Goal: Task Accomplishment & Management: Use online tool/utility

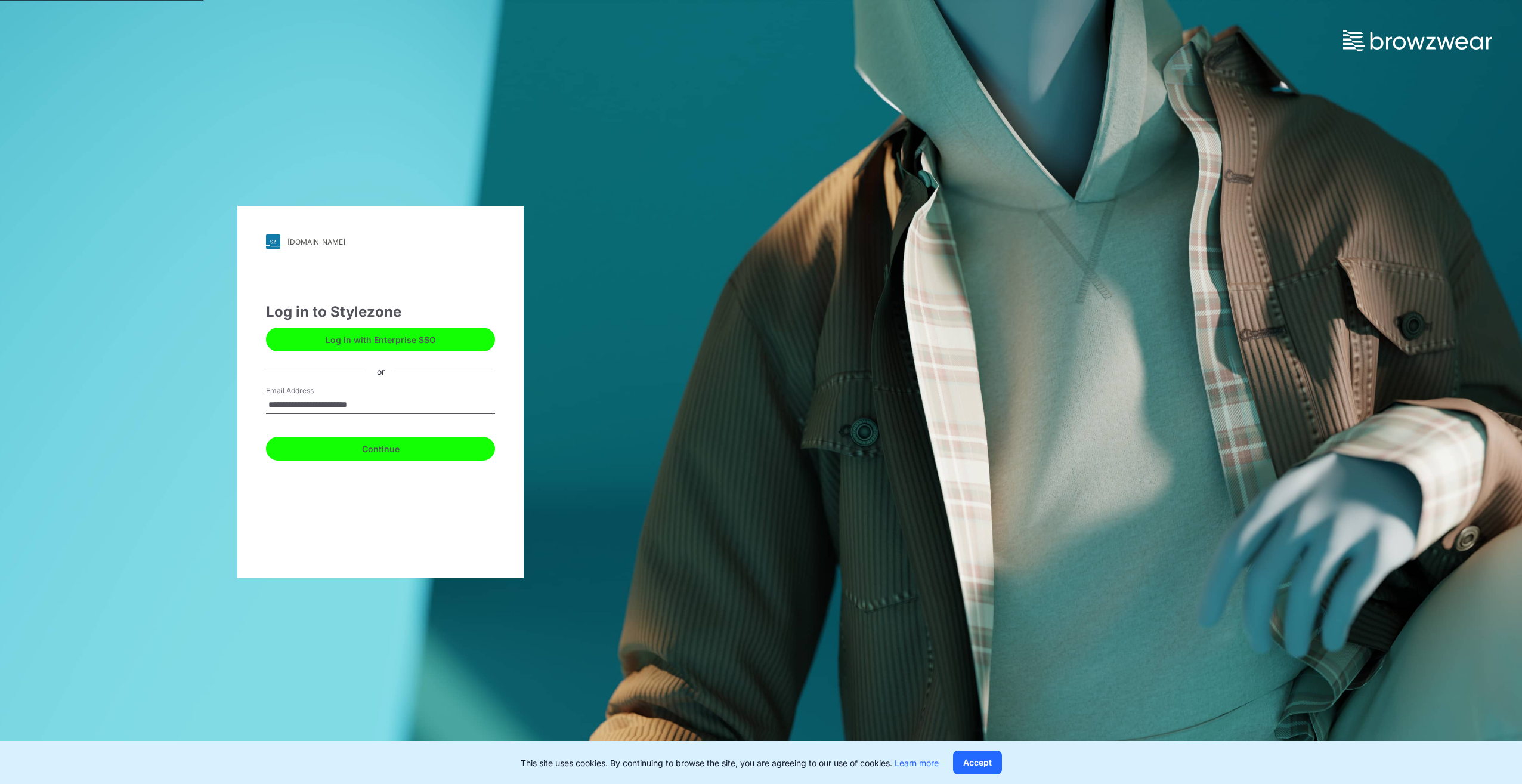
click at [344, 450] on button "Continue" at bounding box center [380, 448] width 229 height 24
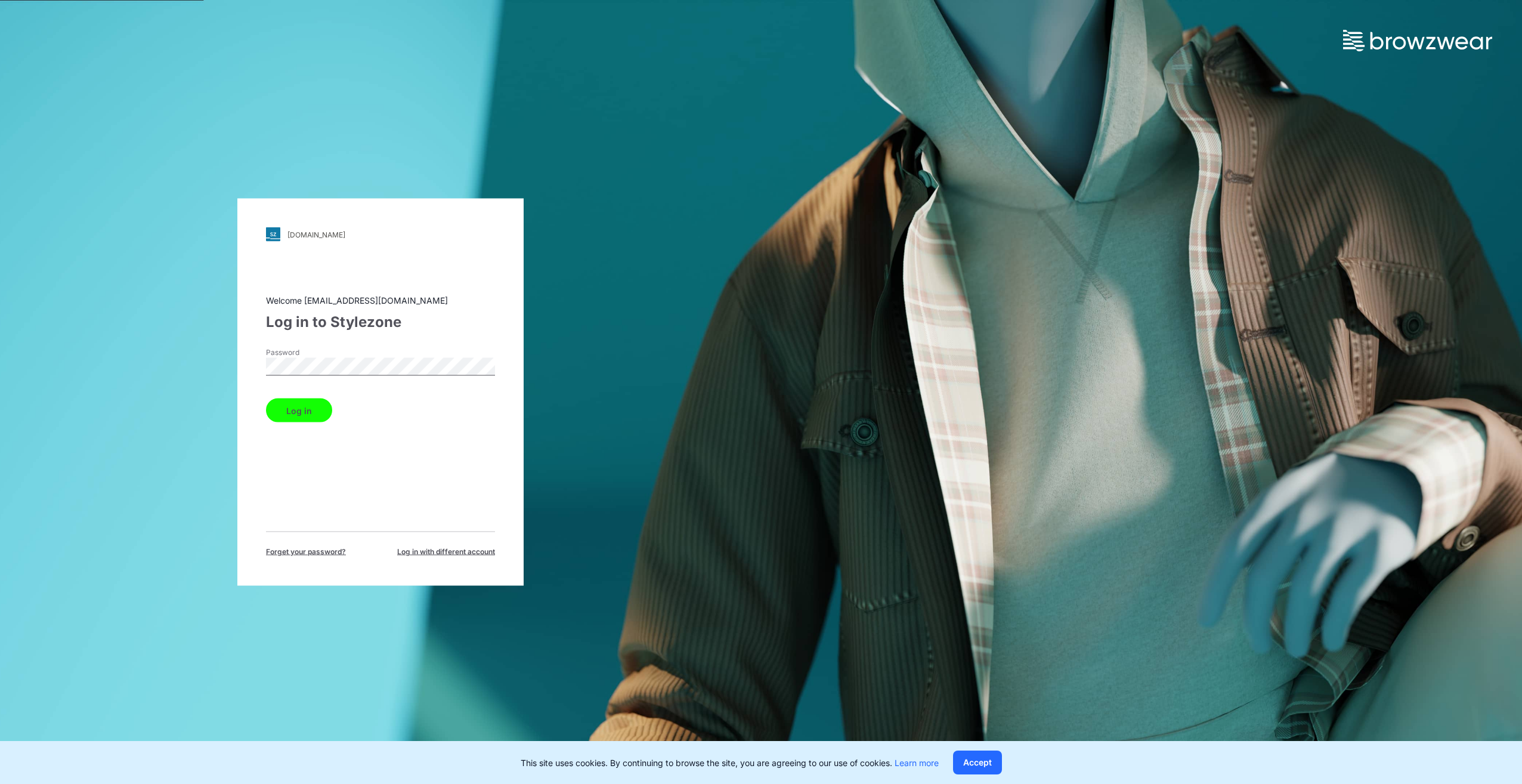
click at [304, 403] on button "Log in" at bounding box center [299, 410] width 66 height 24
